Goal: Information Seeking & Learning: Learn about a topic

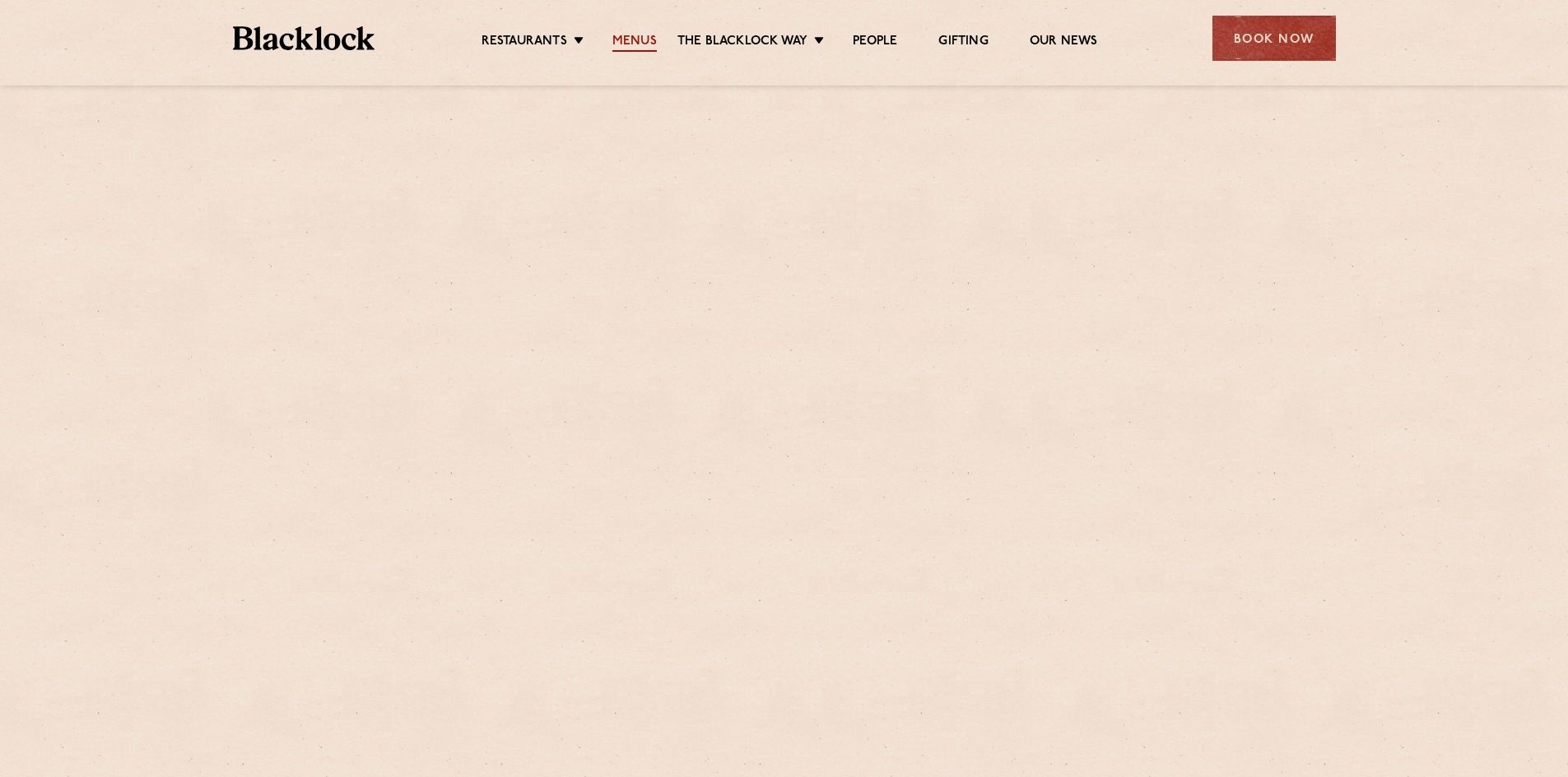
click at [635, 52] on link "Menus" at bounding box center [635, 42] width 44 height 18
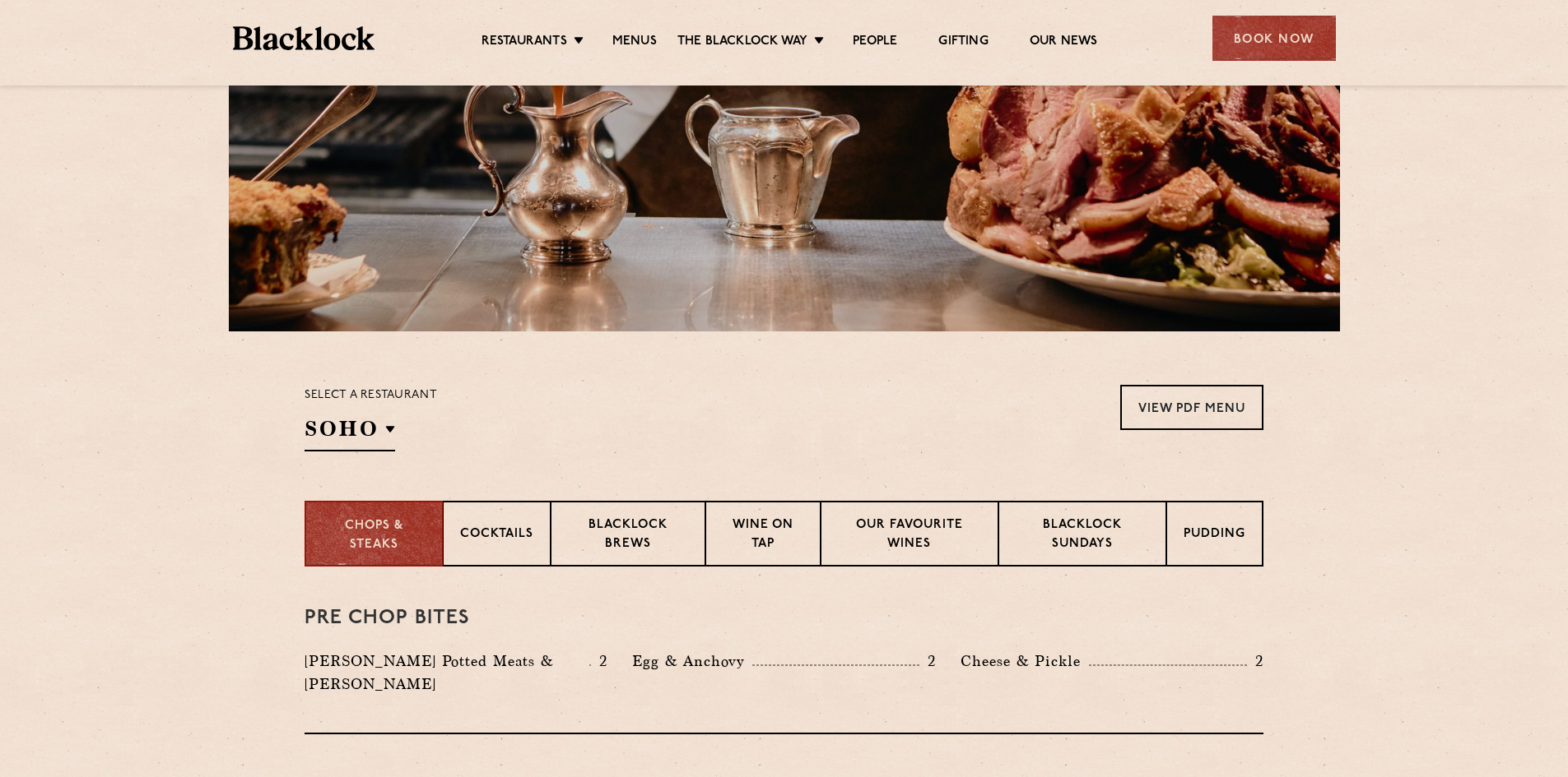
scroll to position [329, 0]
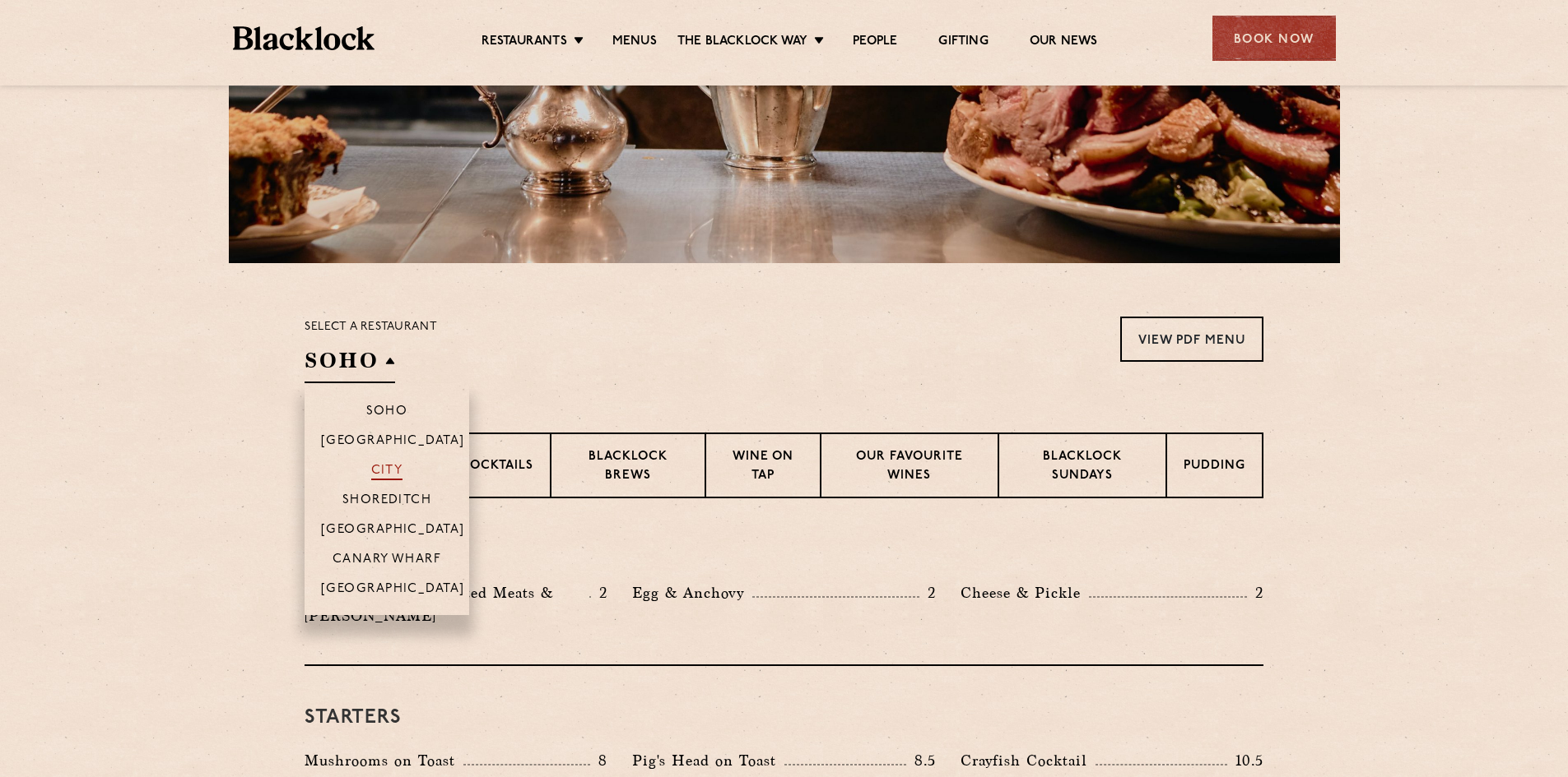
click at [378, 468] on p "City" at bounding box center [388, 472] width 33 height 16
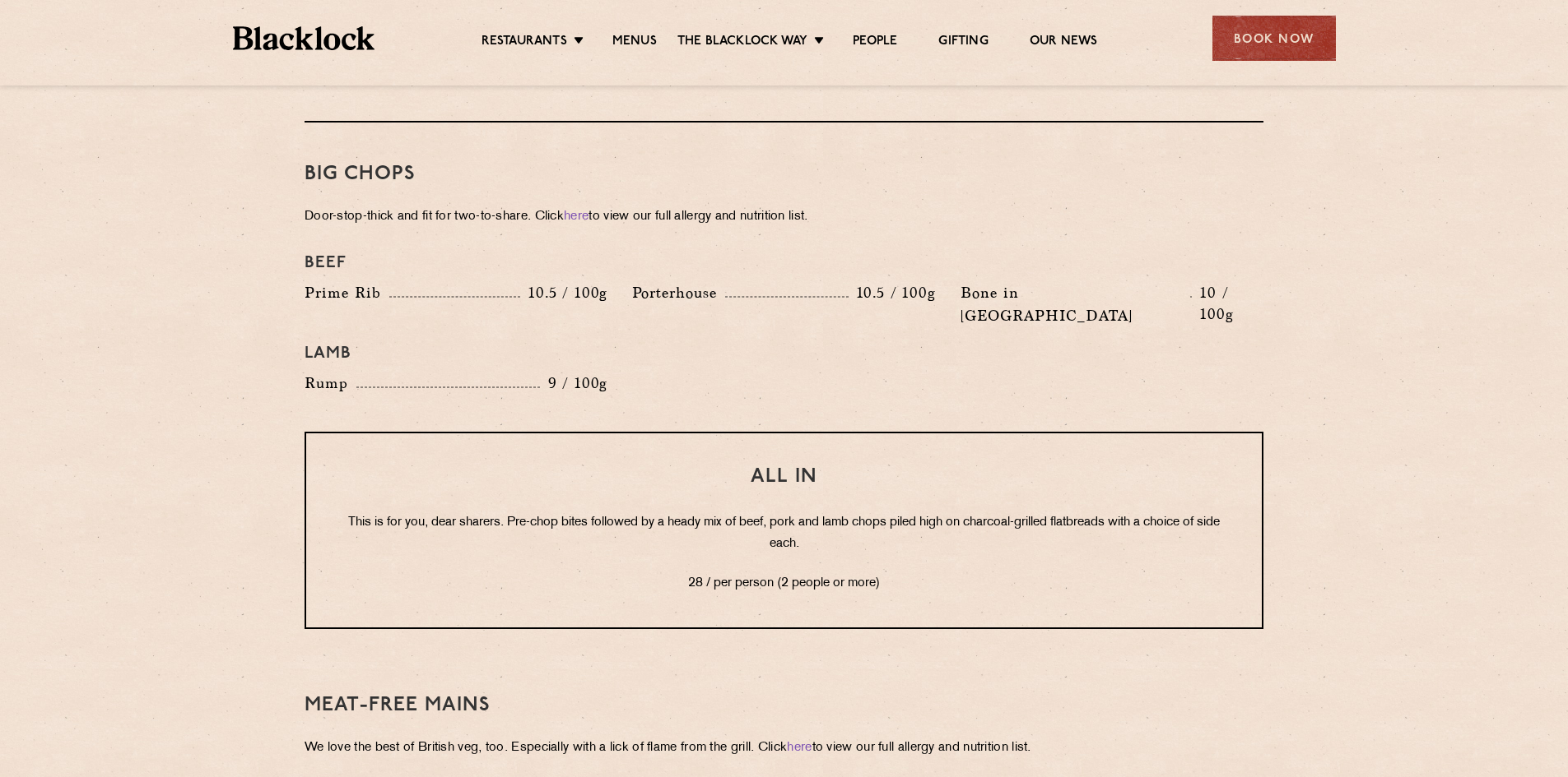
scroll to position [1809, 0]
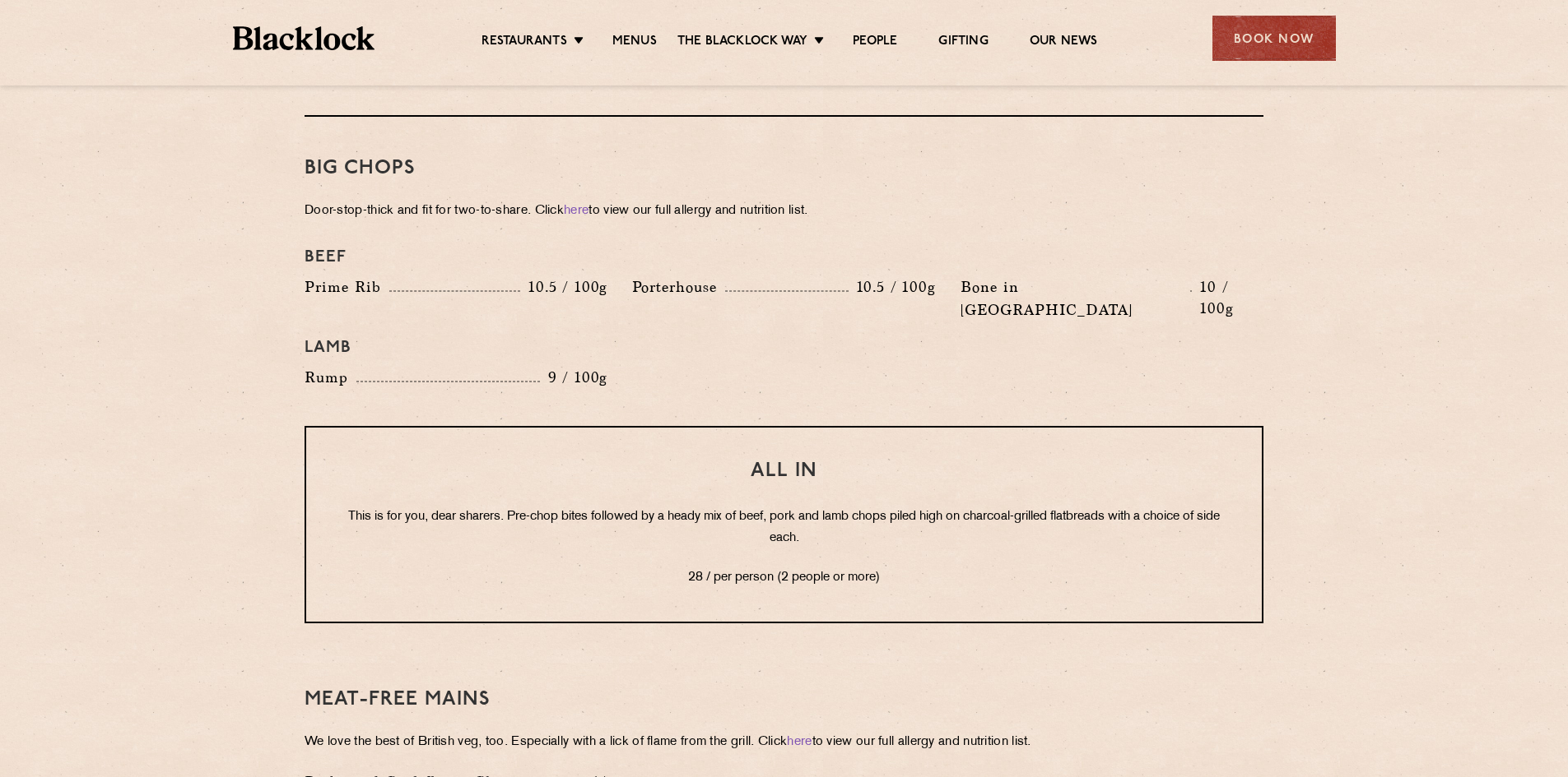
click at [149, 318] on section "Pre Chop Bites Blacklock Potted Meats & Kimchi 2 Egg & Anchovy 2 Cheese & Pickl…" at bounding box center [784, 217] width 1568 height 2399
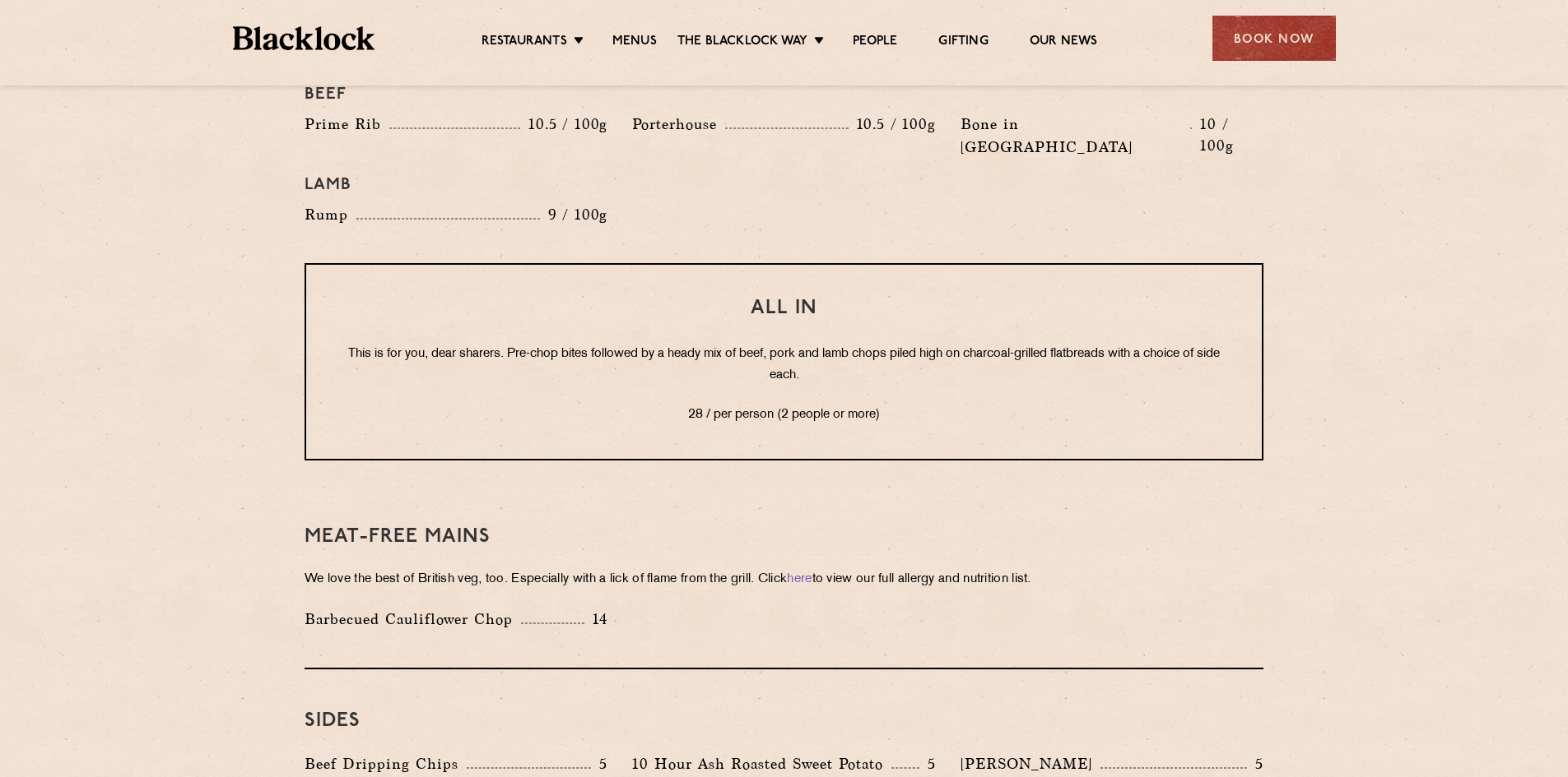
scroll to position [1974, 0]
click at [200, 406] on section "Pre Chop Bites Blacklock Potted Meats & Kimchi 2 Egg & Anchovy 2 Cheese & Pickl…" at bounding box center [784, 53] width 1568 height 2399
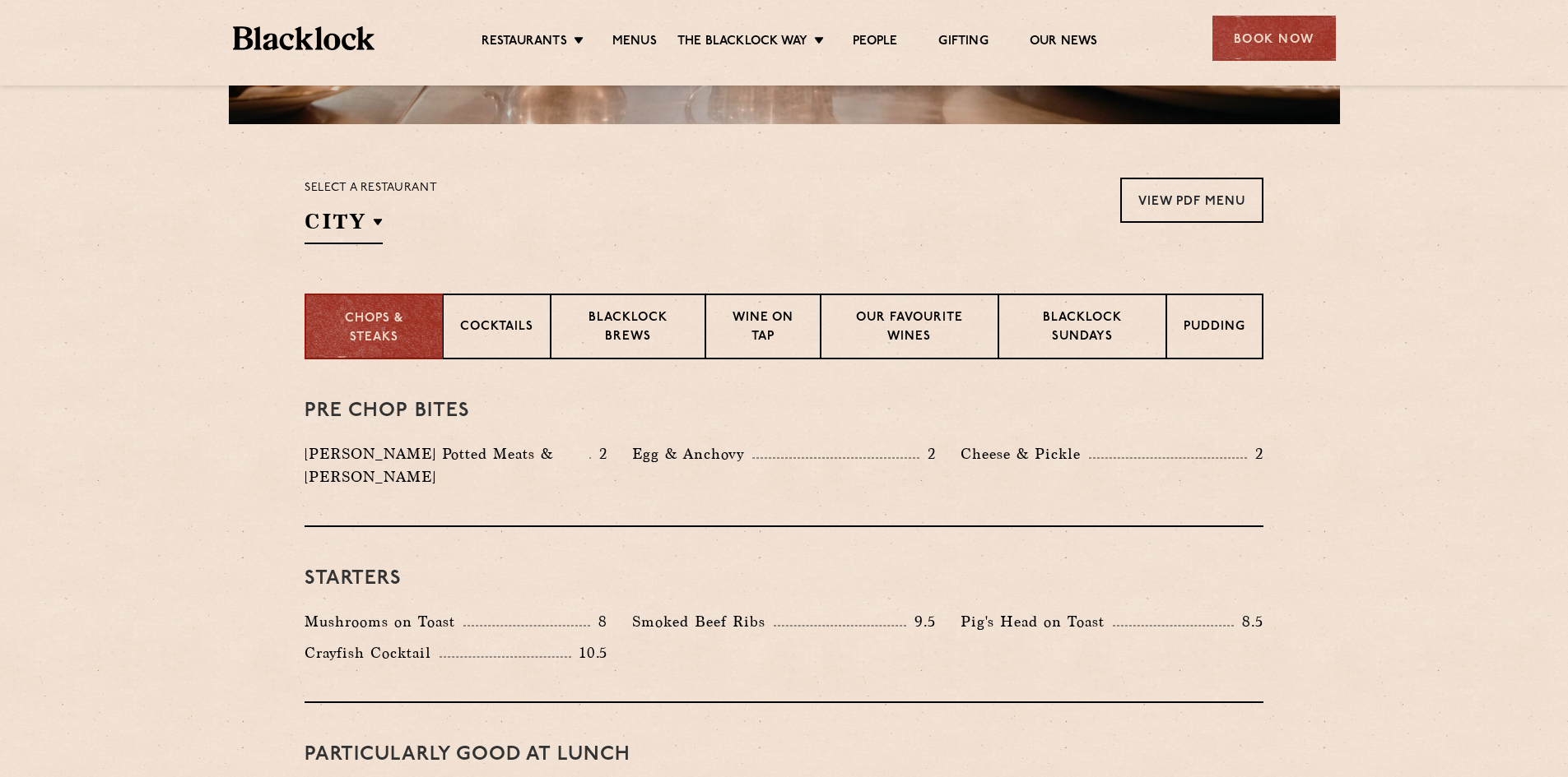
scroll to position [411, 0]
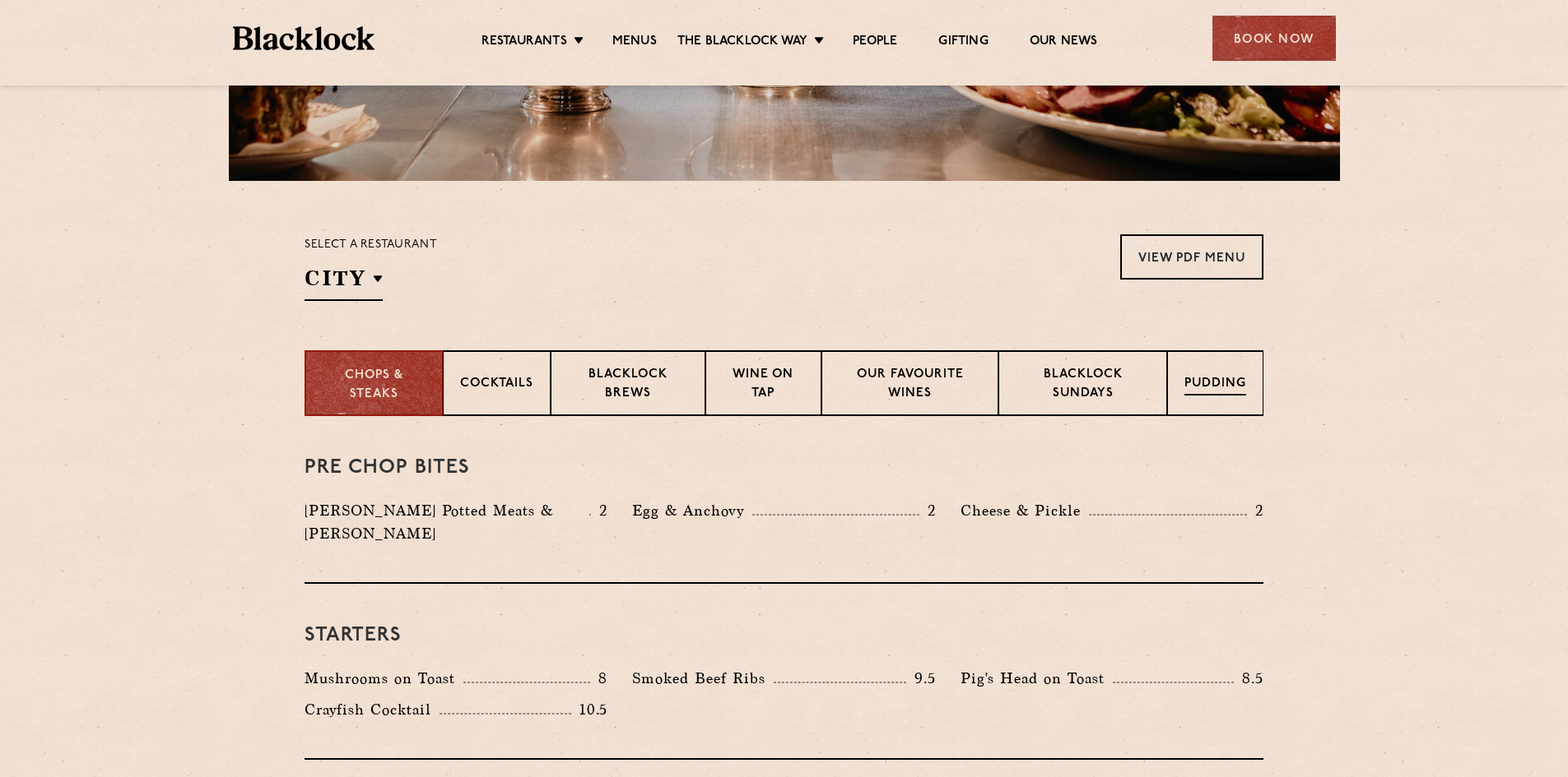
click at [1220, 389] on p "Pudding" at bounding box center [1215, 385] width 61 height 20
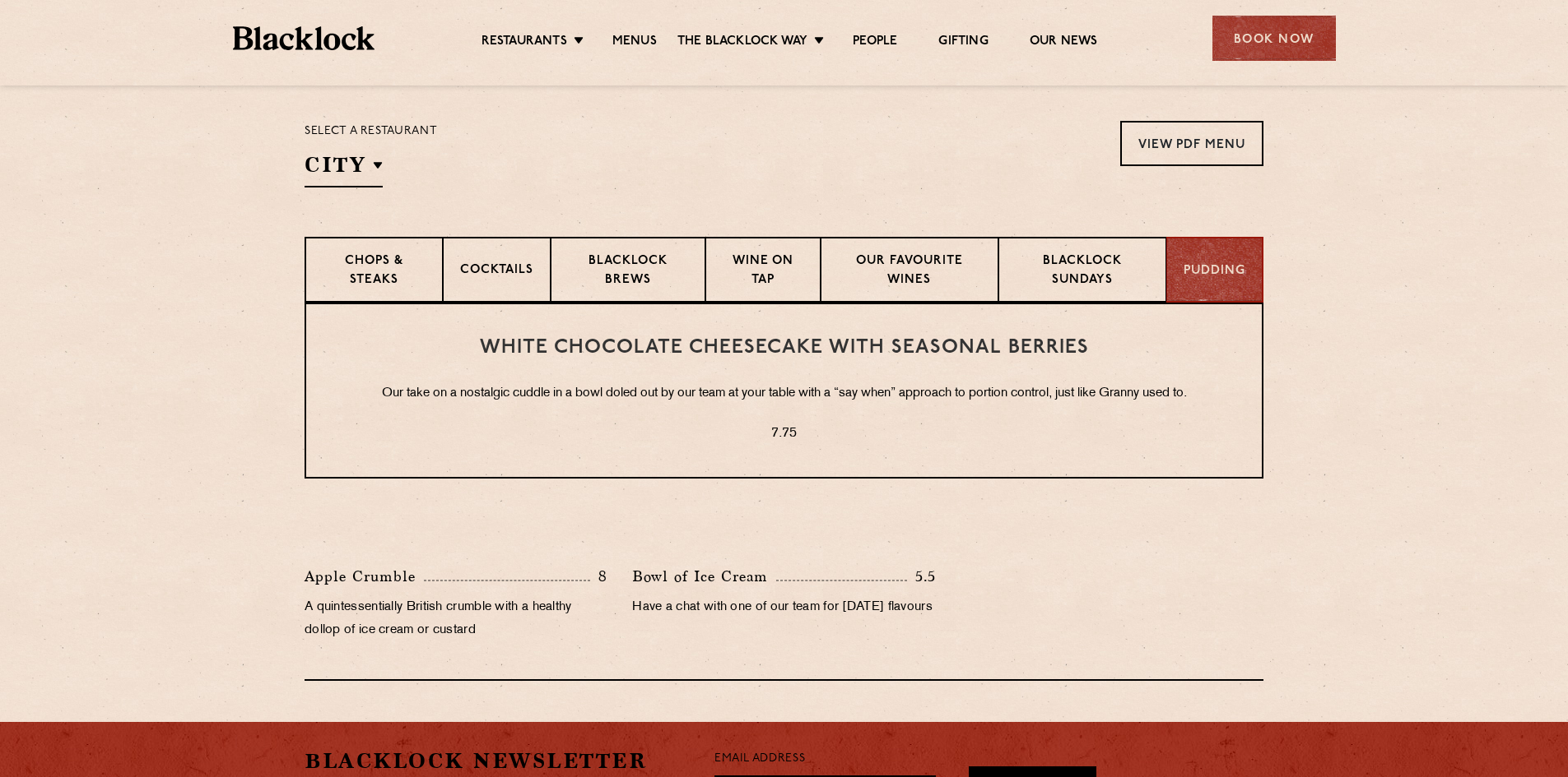
scroll to position [494, 0]
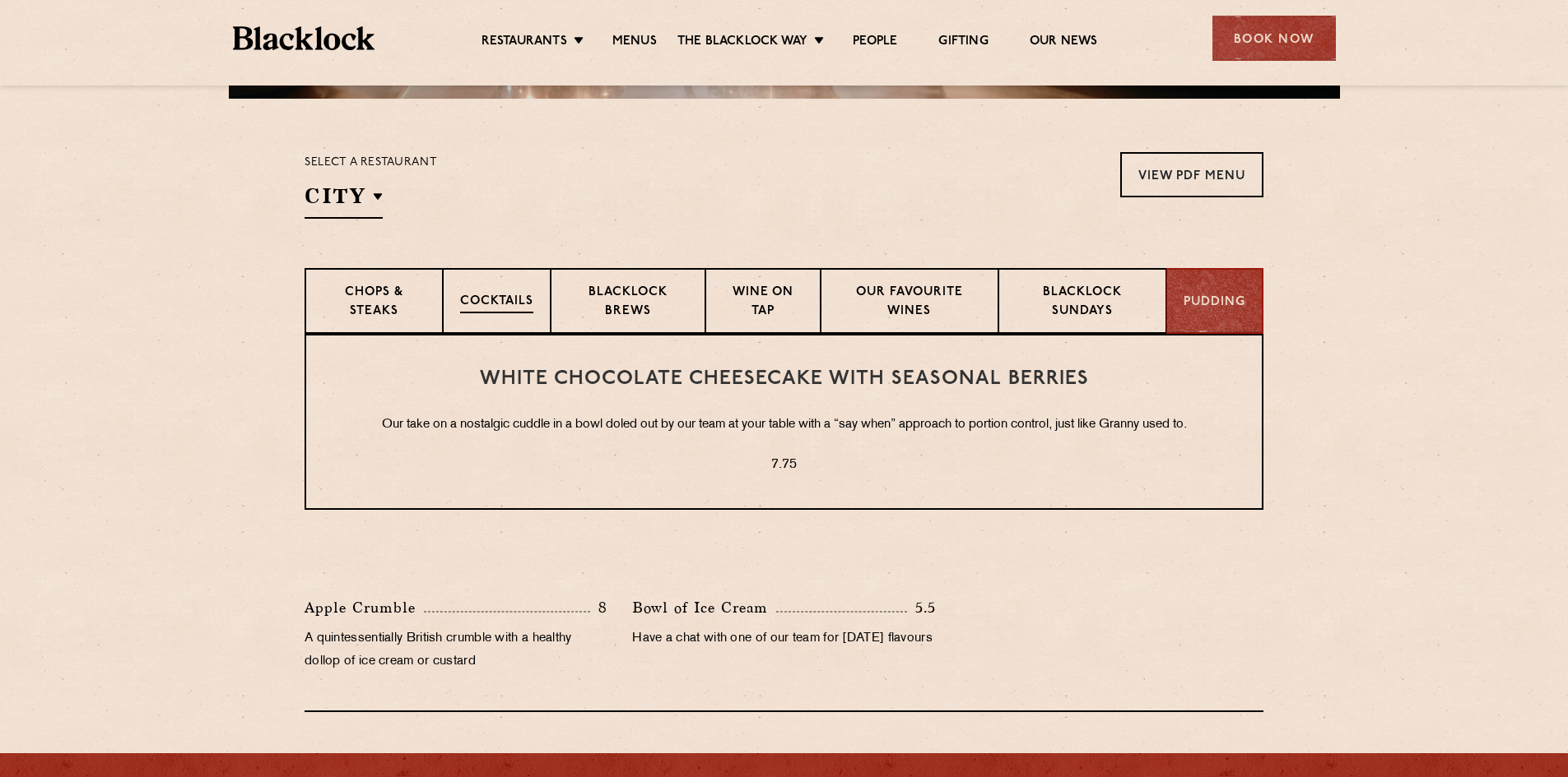
click at [493, 316] on div "Cocktails" at bounding box center [496, 300] width 108 height 66
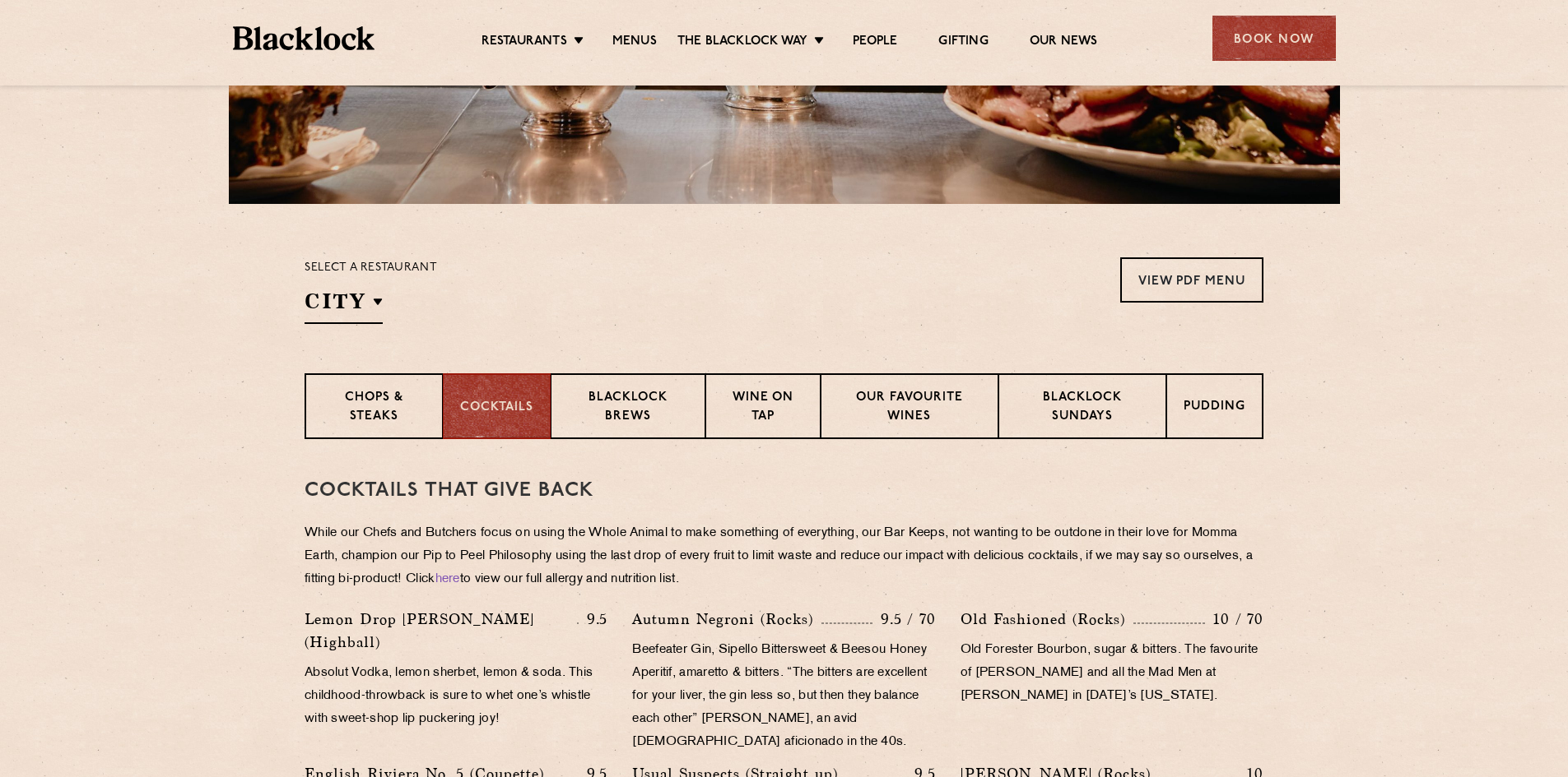
scroll to position [429, 0]
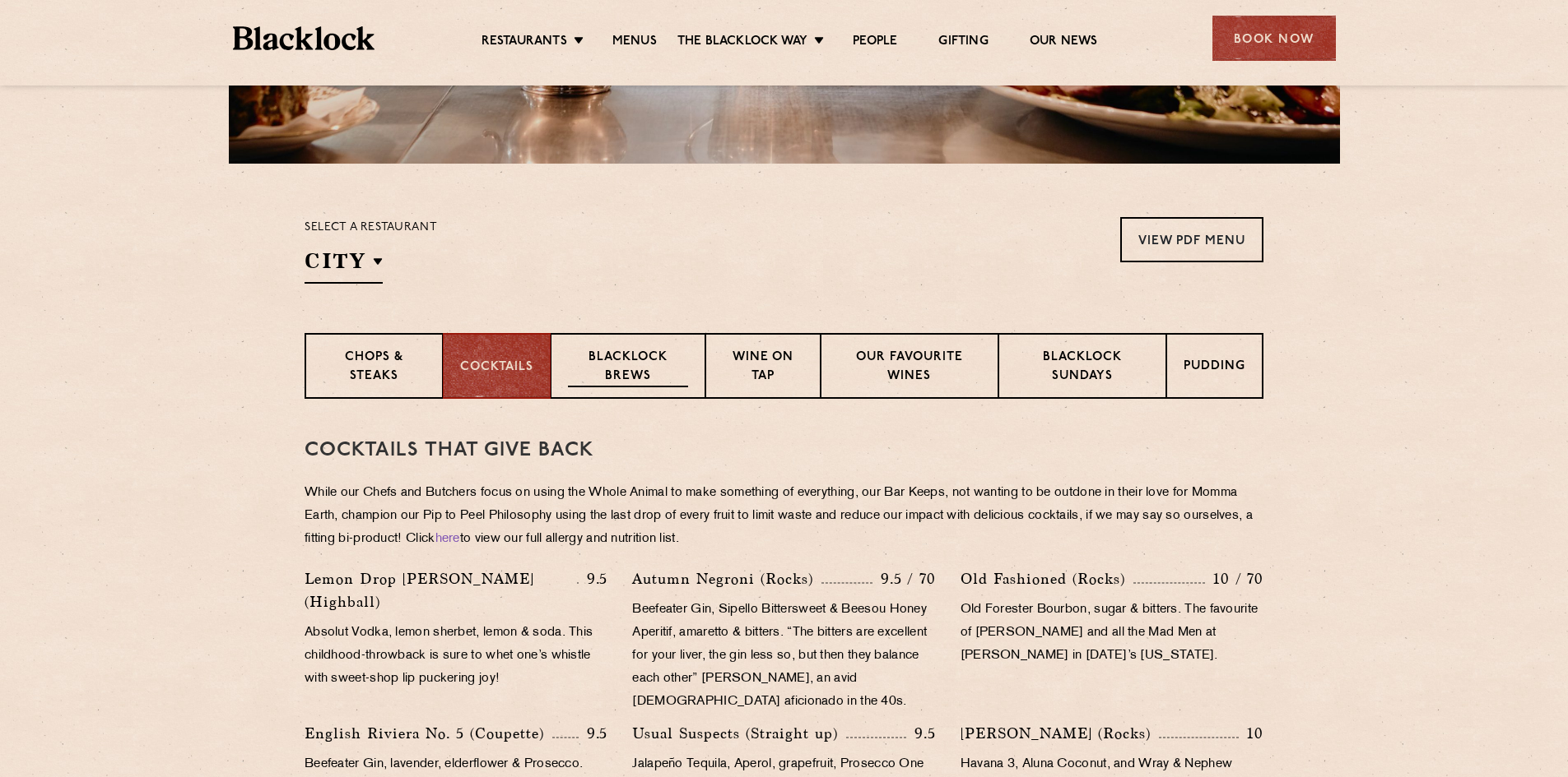
click at [663, 362] on p "Blacklock Brews" at bounding box center [628, 367] width 121 height 38
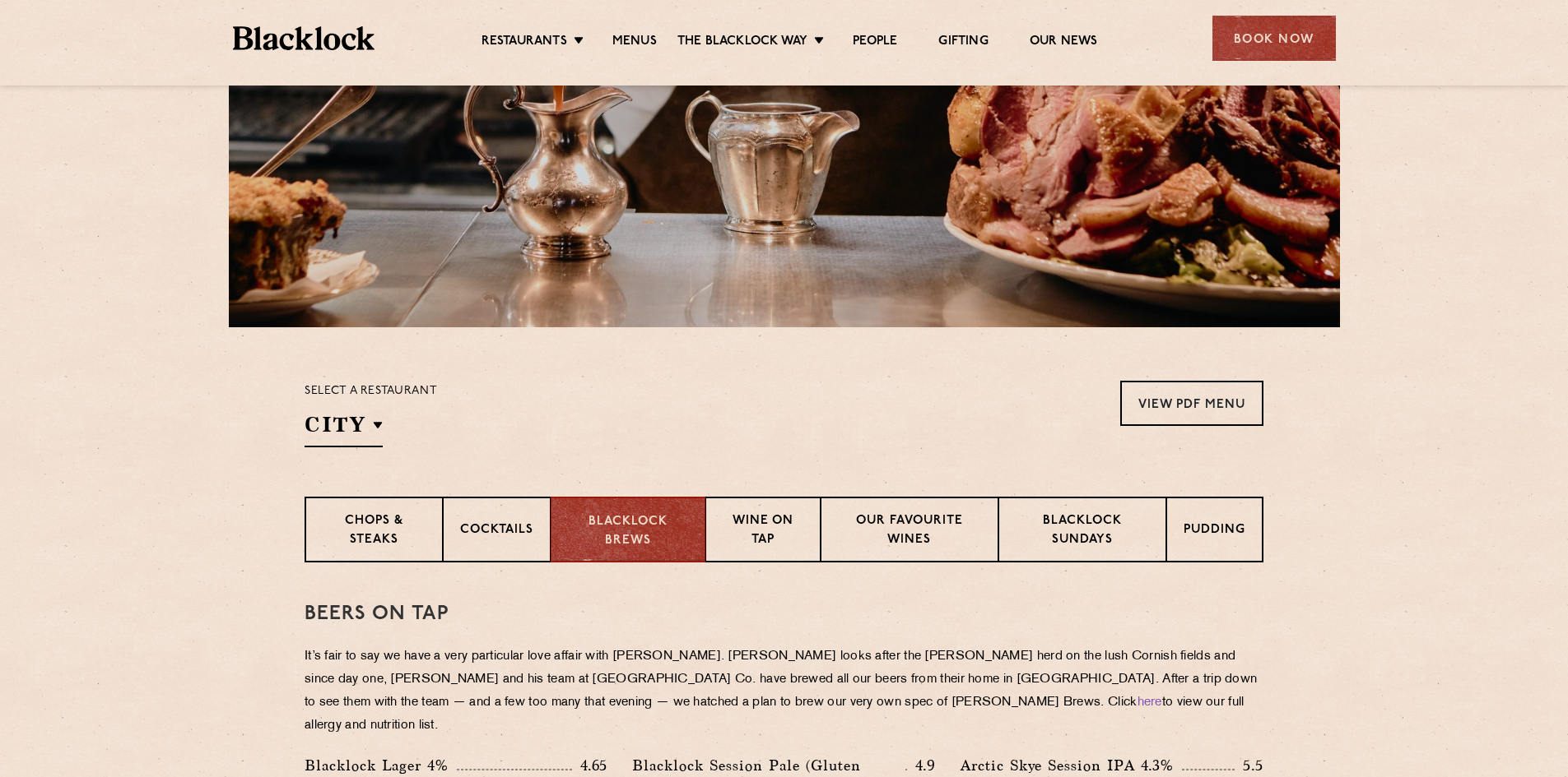
scroll to position [264, 0]
click at [795, 524] on p "Wine on Tap" at bounding box center [763, 532] width 80 height 38
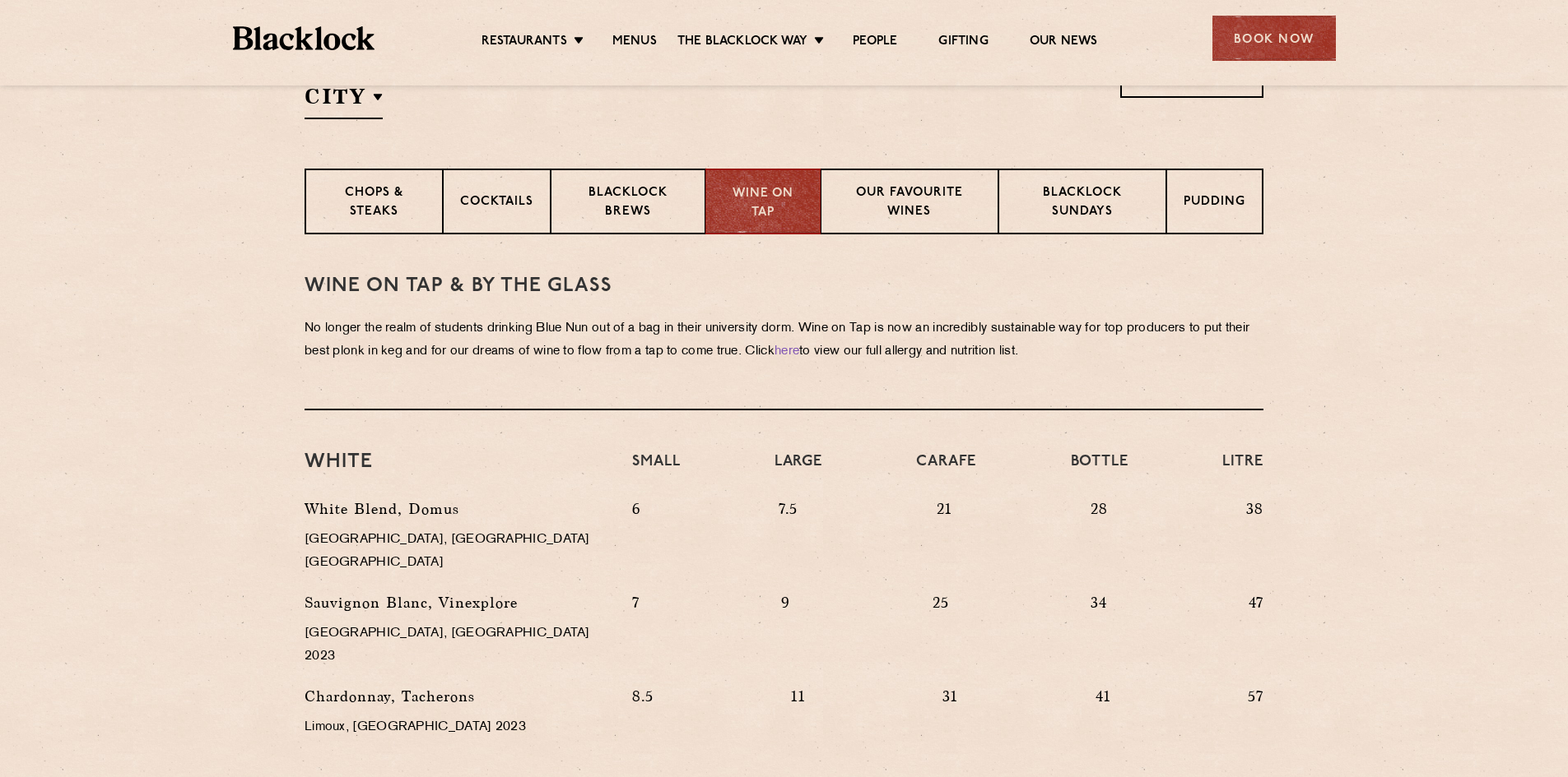
scroll to position [511, 0]
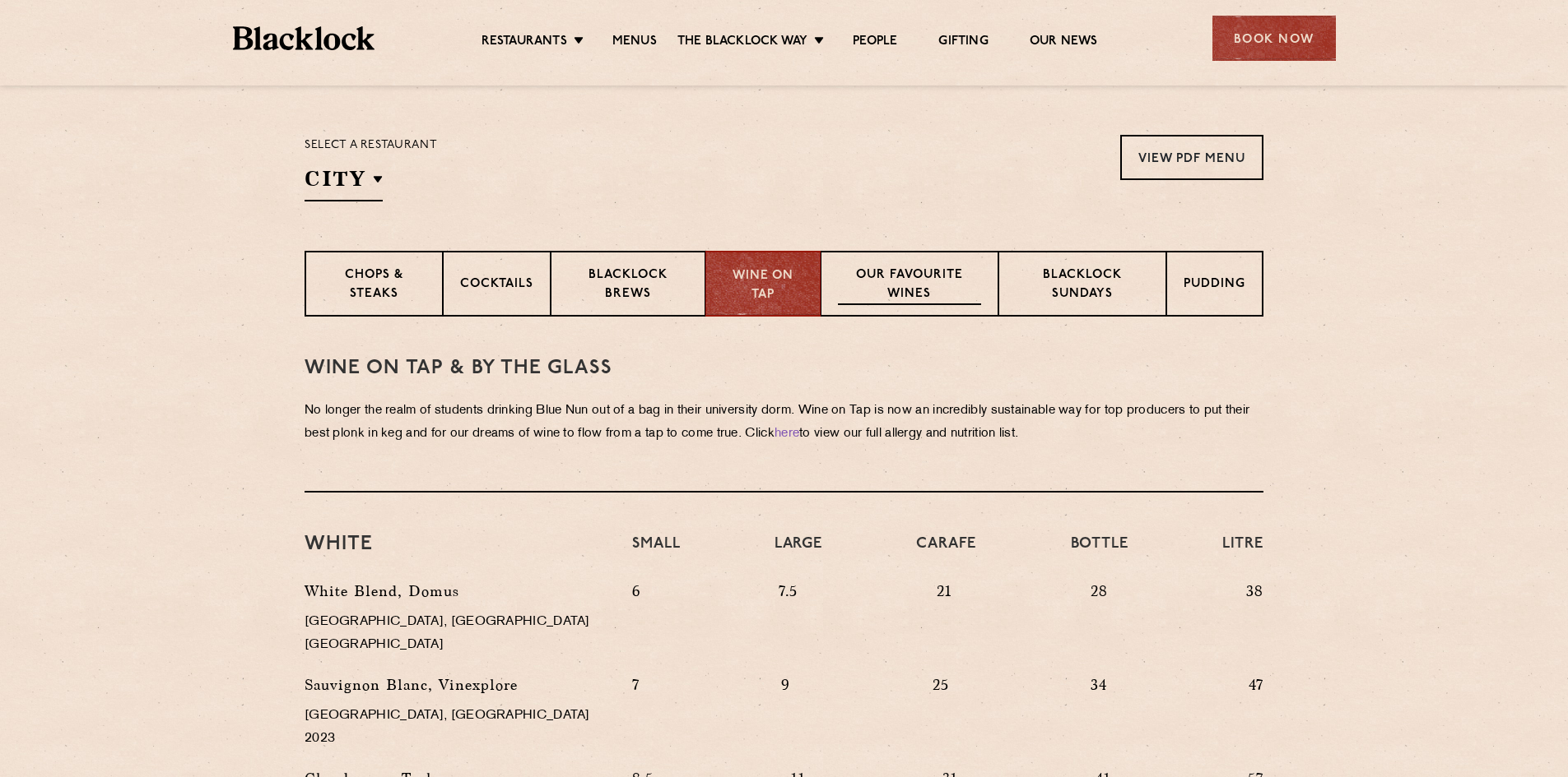
click at [952, 278] on p "Our favourite wines" at bounding box center [908, 286] width 143 height 38
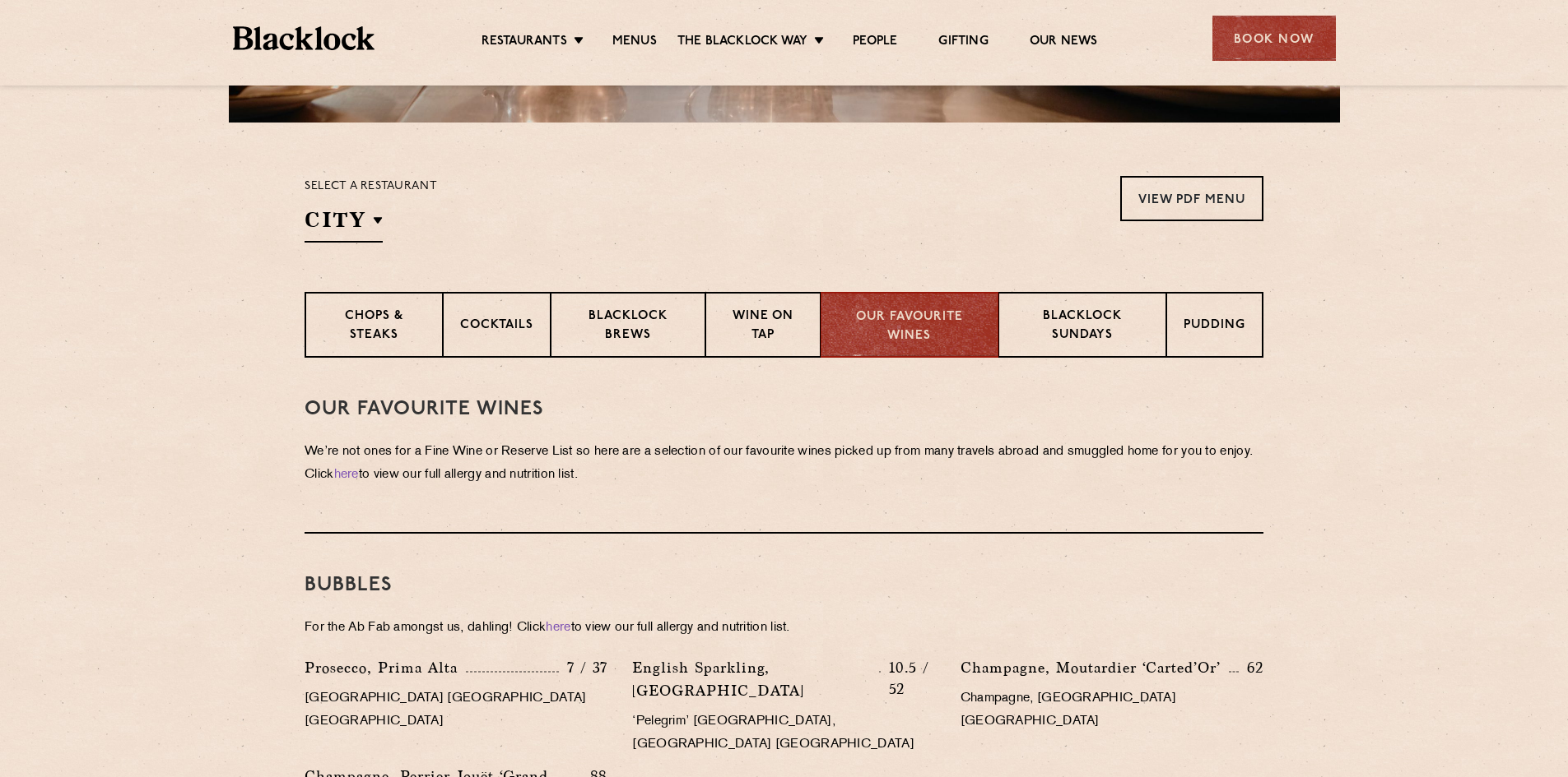
scroll to position [494, 0]
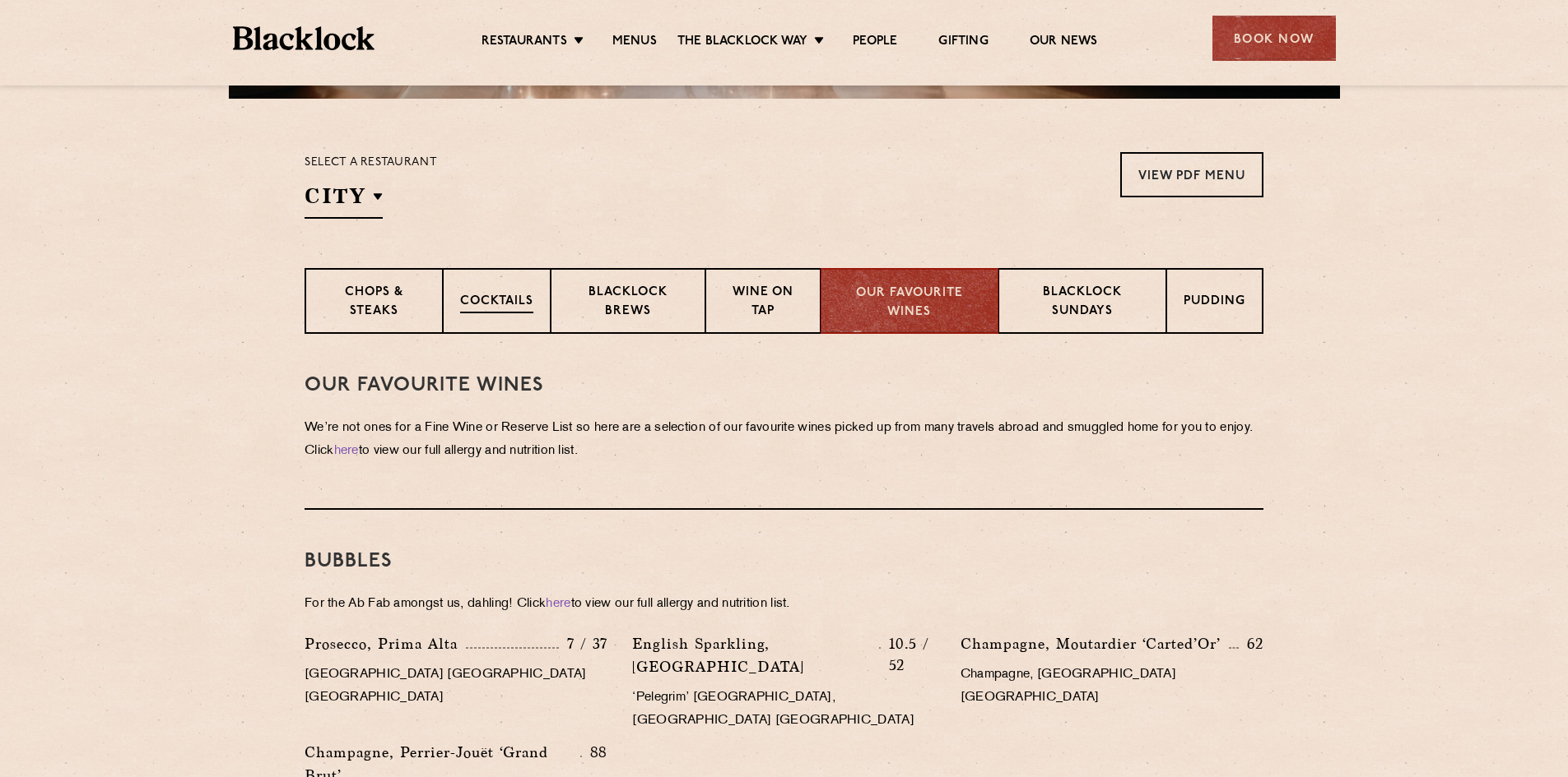
click at [498, 314] on div "Cocktails" at bounding box center [496, 300] width 108 height 66
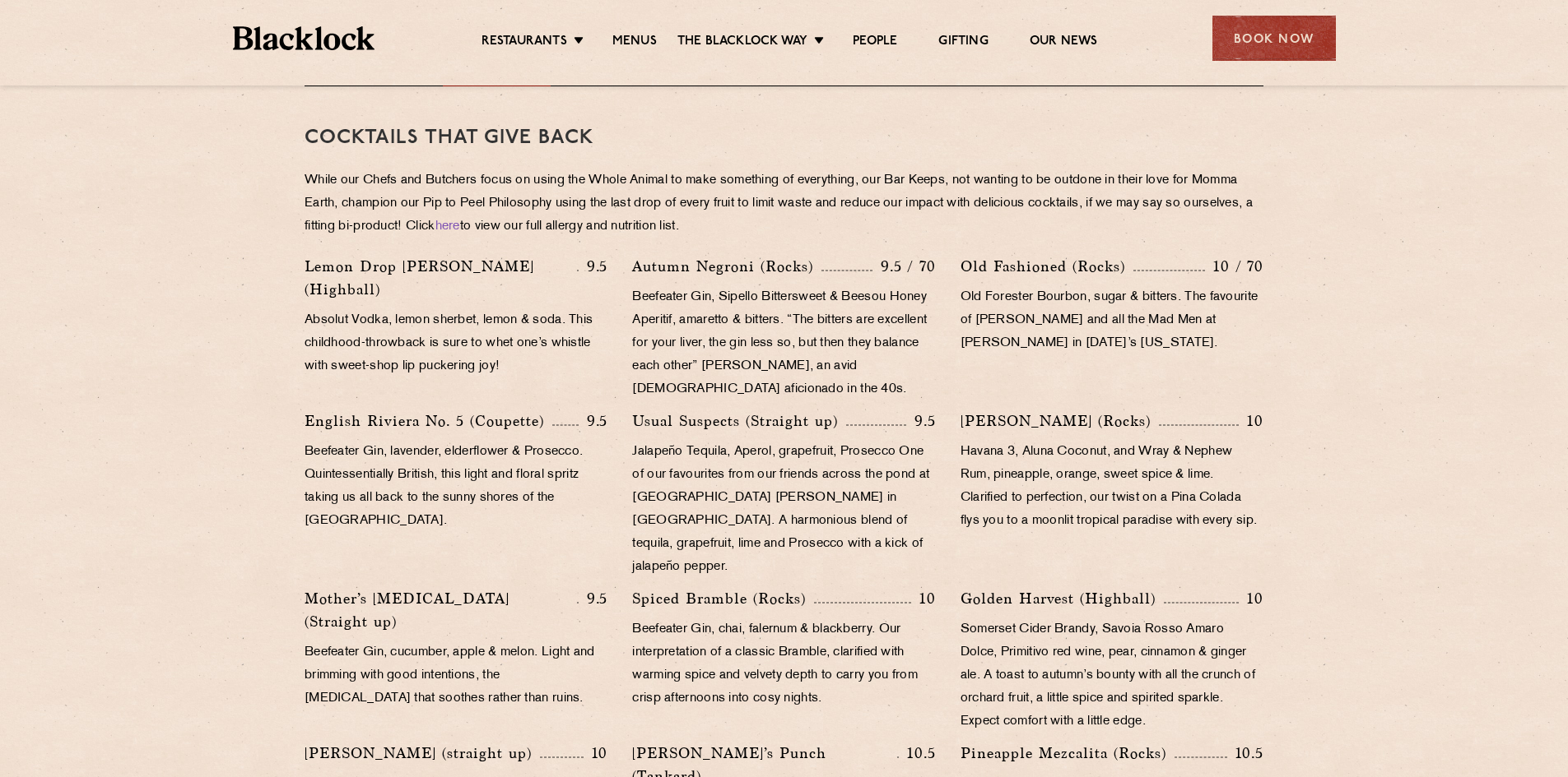
scroll to position [741, 0]
click at [1096, 308] on p "Old Forester Bourbon, sugar & bitters. The favourite of Don Draper and all the …" at bounding box center [1111, 322] width 302 height 69
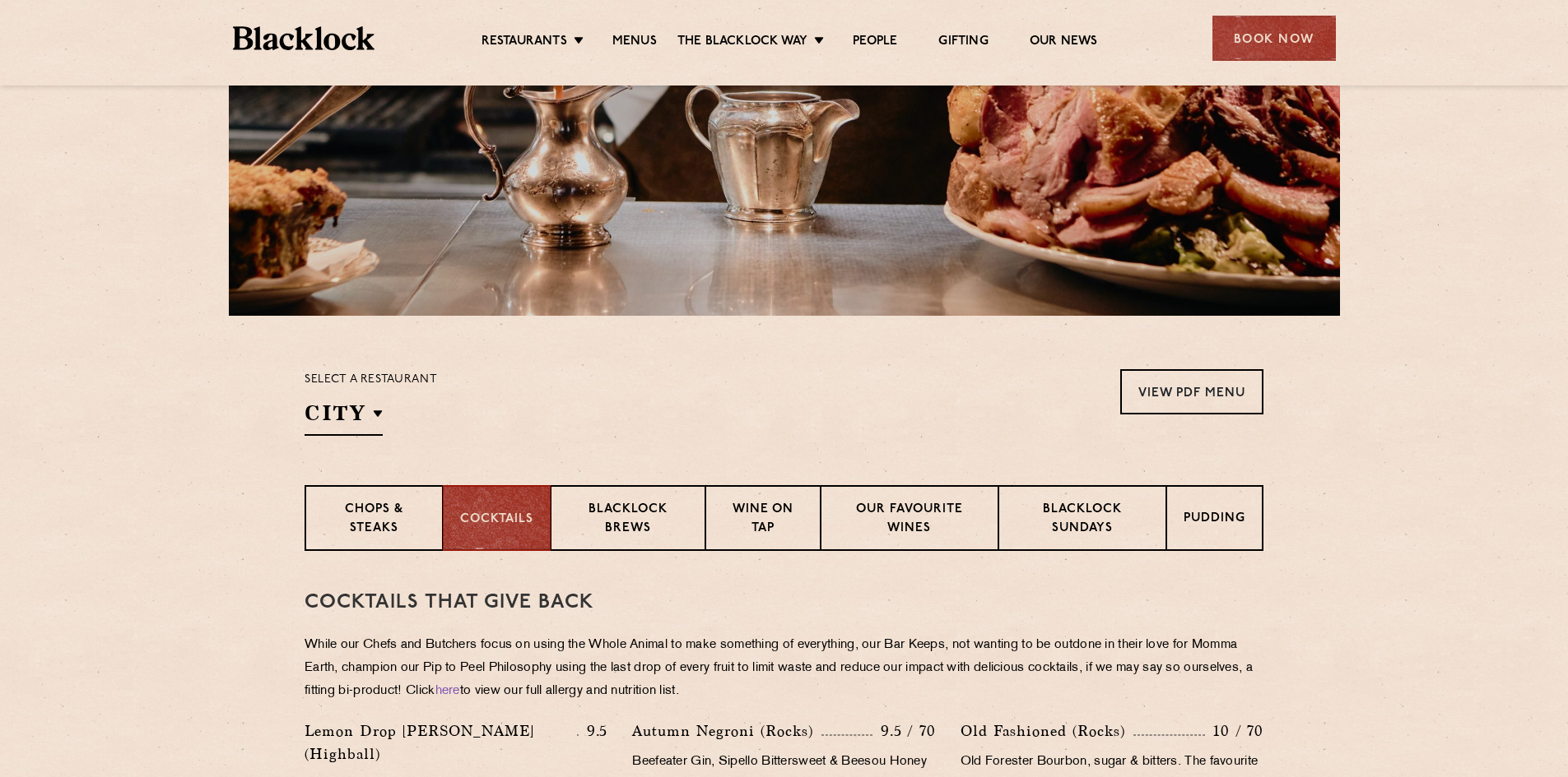
scroll to position [247, 0]
